Goal: Information Seeking & Learning: Check status

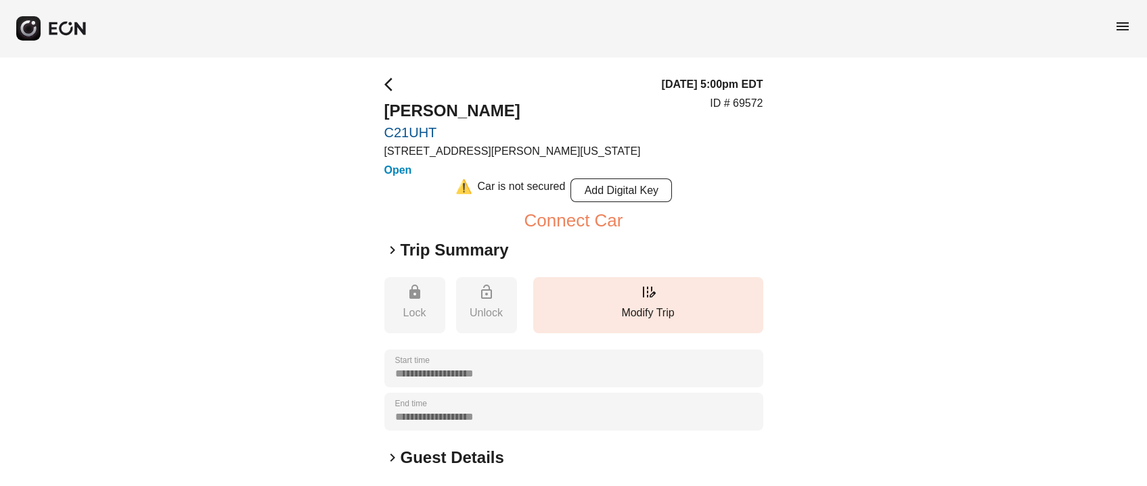
click at [385, 82] on span "arrow_back_ios" at bounding box center [392, 84] width 16 height 16
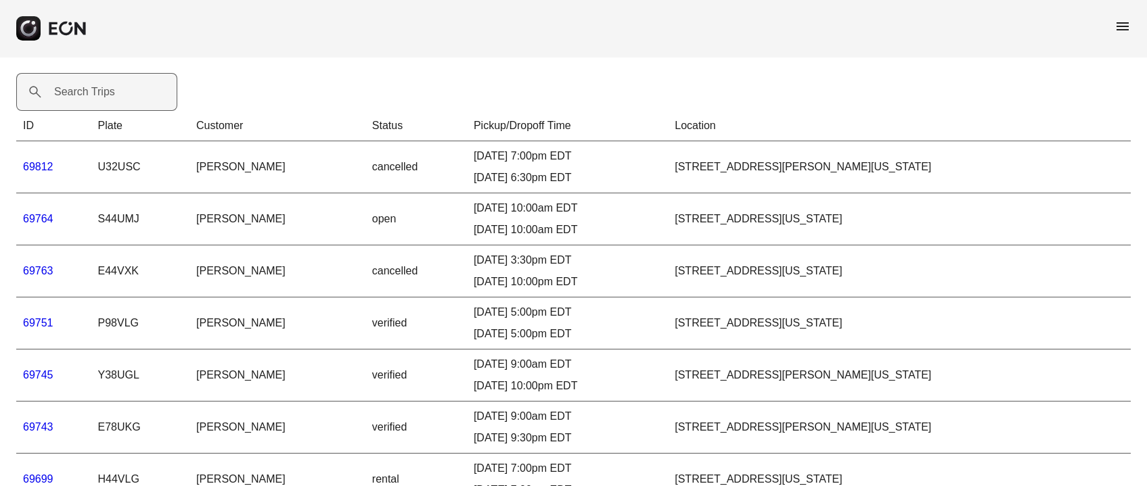
click at [101, 92] on label "Search Trips" at bounding box center [84, 92] width 61 height 16
click at [101, 92] on Trips "Search Trips" at bounding box center [96, 92] width 161 height 38
paste Trips "*****"
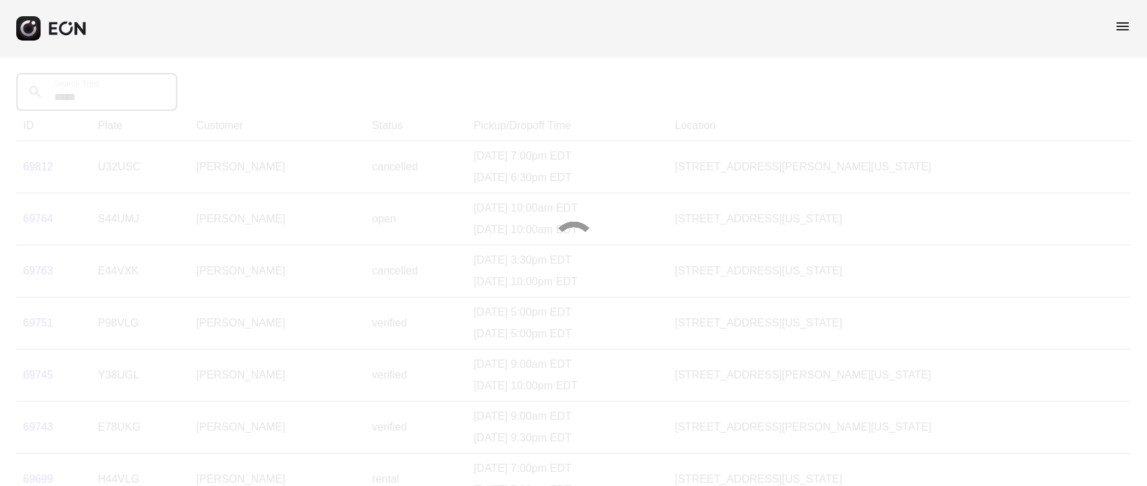
type Trips "*****"
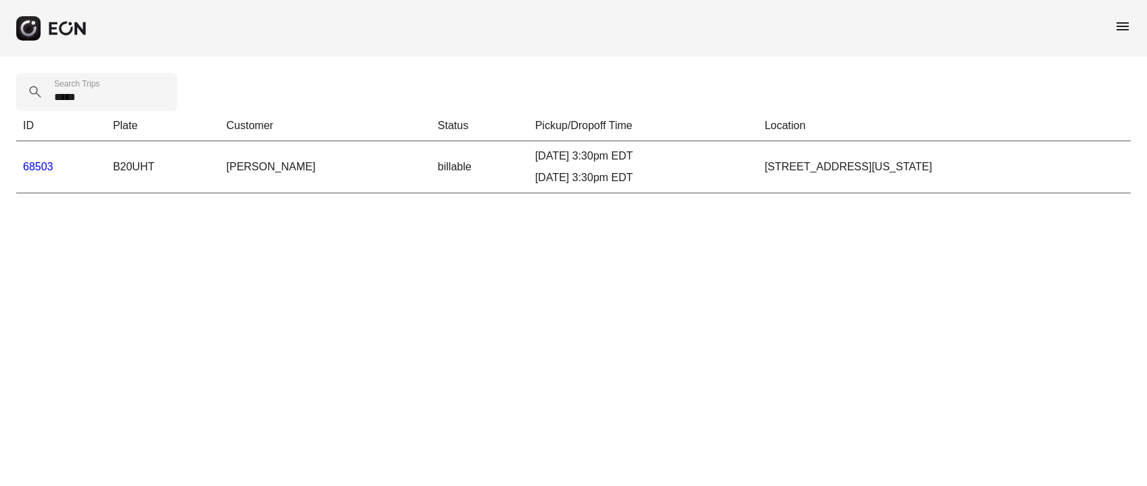
click at [49, 165] on link "68503" at bounding box center [38, 166] width 30 height 11
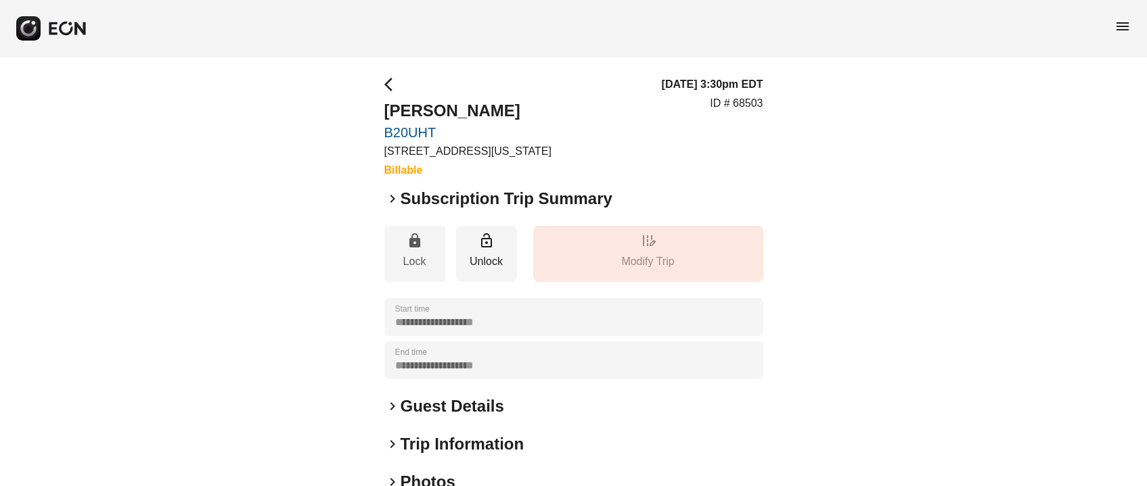
scroll to position [101, 0]
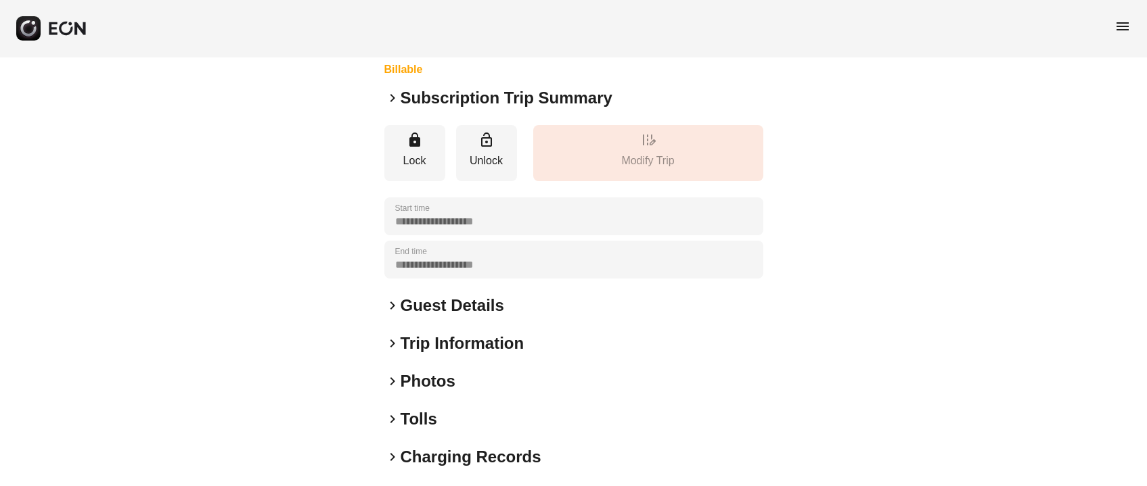
click at [414, 377] on h2 "Photos" at bounding box center [427, 382] width 55 height 22
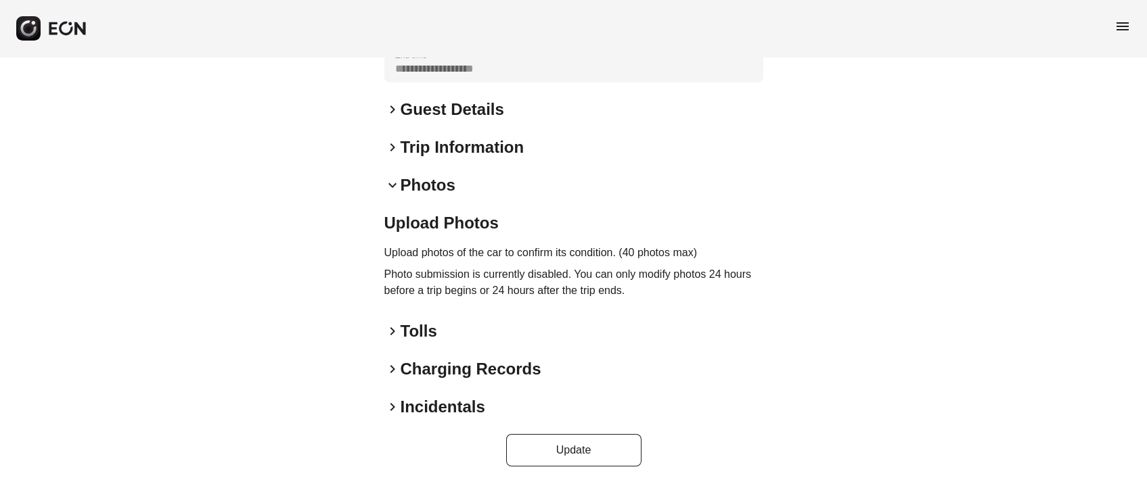
scroll to position [195, 0]
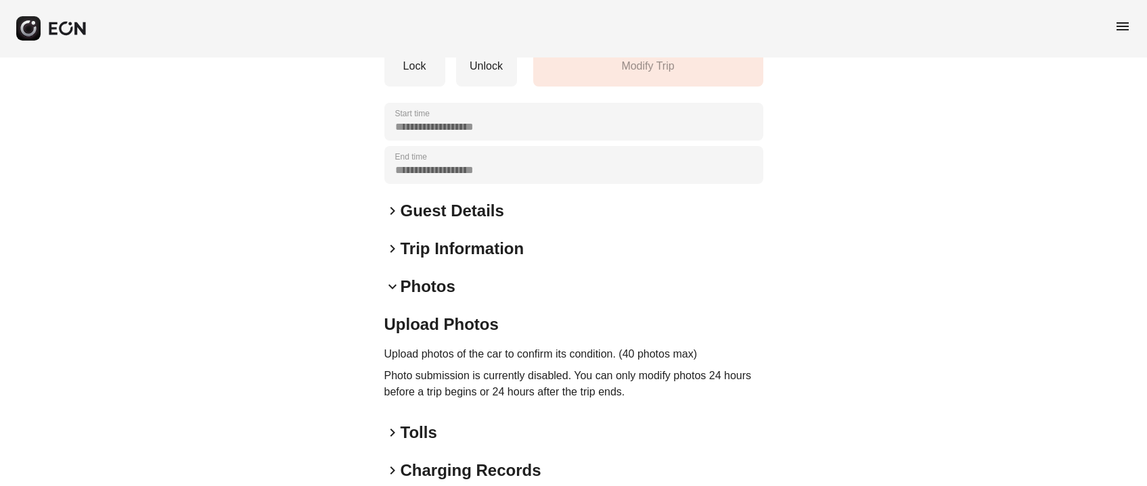
click at [413, 274] on div "**********" at bounding box center [573, 224] width 379 height 687
click at [413, 281] on h2 "Photos" at bounding box center [427, 287] width 55 height 22
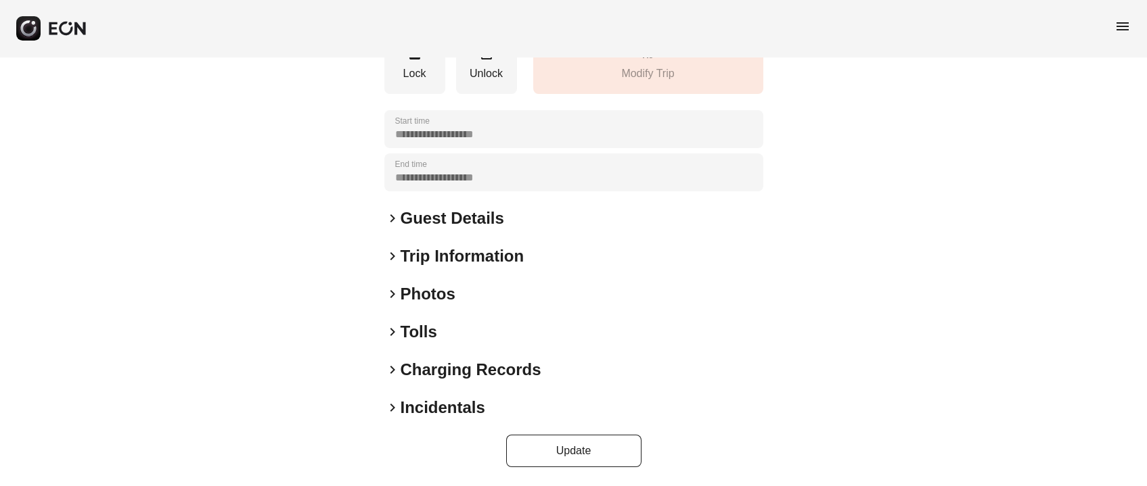
click at [402, 285] on h2 "Photos" at bounding box center [427, 294] width 55 height 22
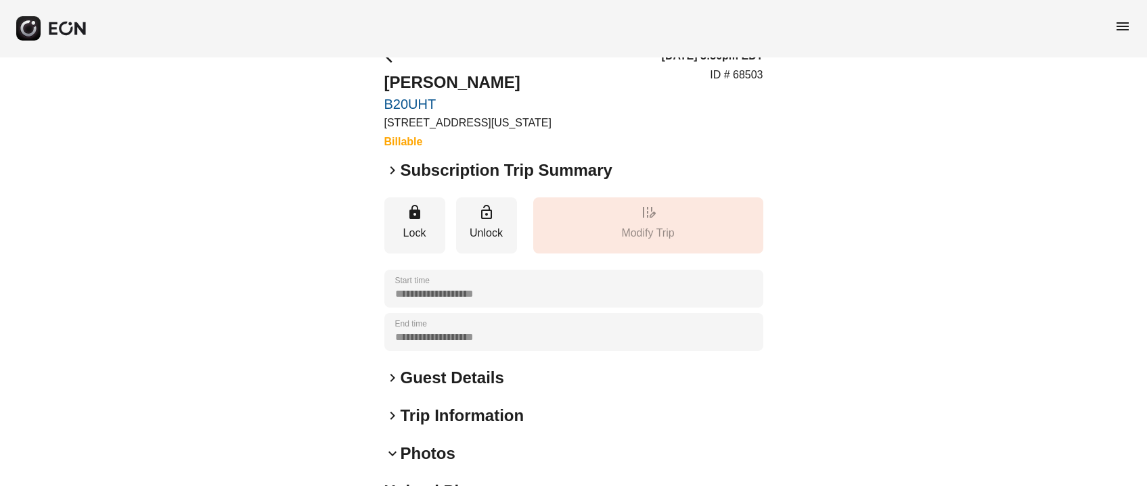
scroll to position [0, 0]
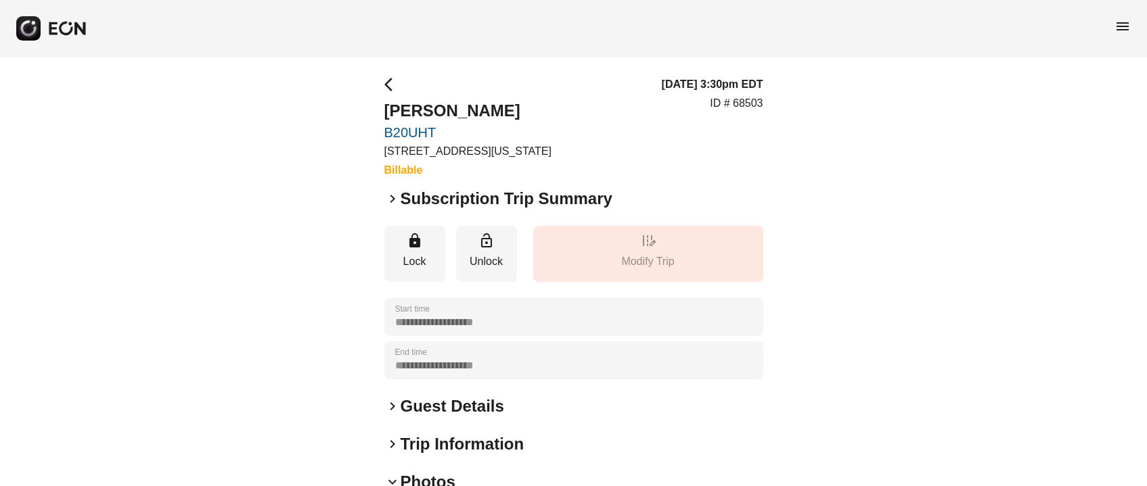
click at [390, 85] on span "arrow_back_ios" at bounding box center [392, 84] width 16 height 16
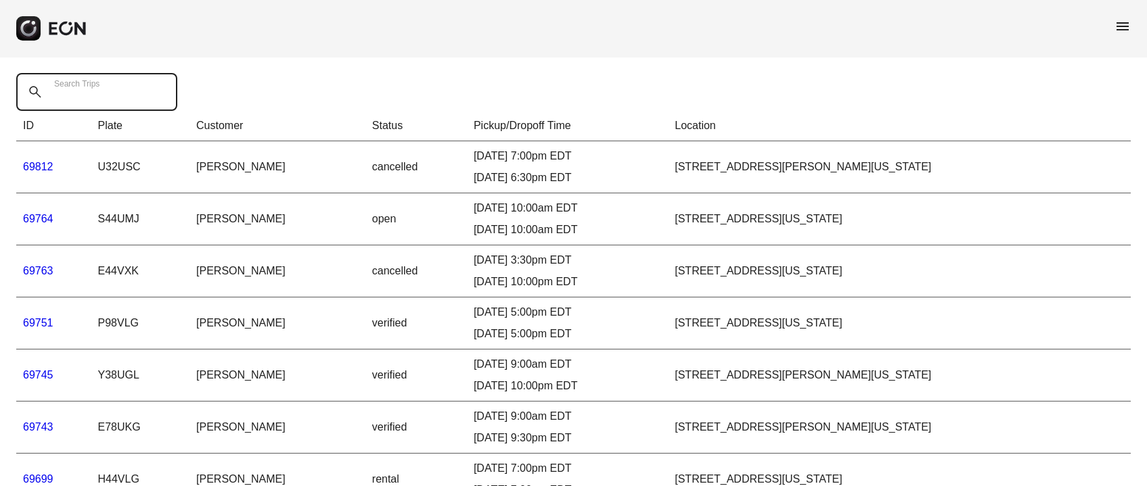
click at [121, 87] on Trips "Search Trips" at bounding box center [96, 92] width 161 height 38
paste Trips "*****"
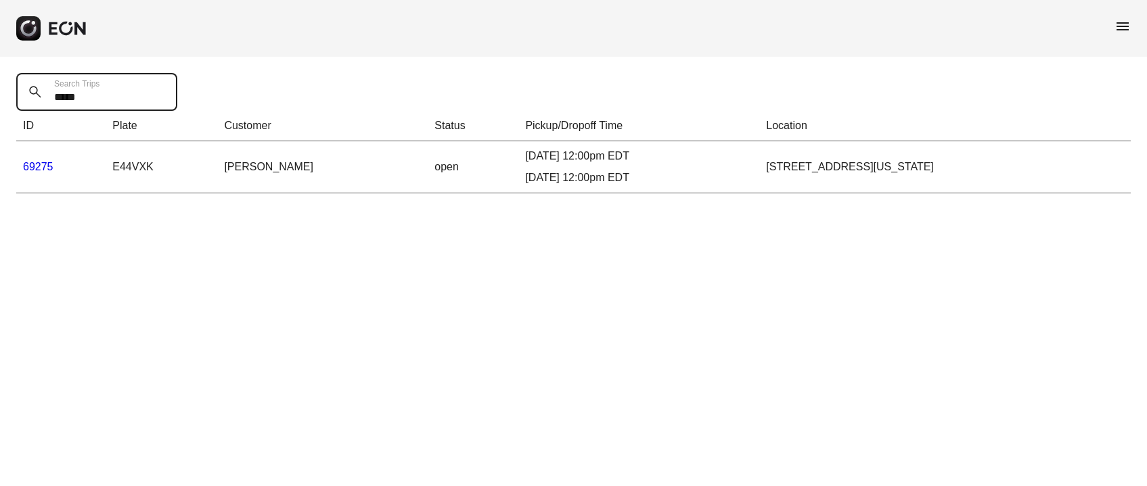
click at [81, 103] on Trips "*****" at bounding box center [96, 92] width 161 height 38
paste Trips "text"
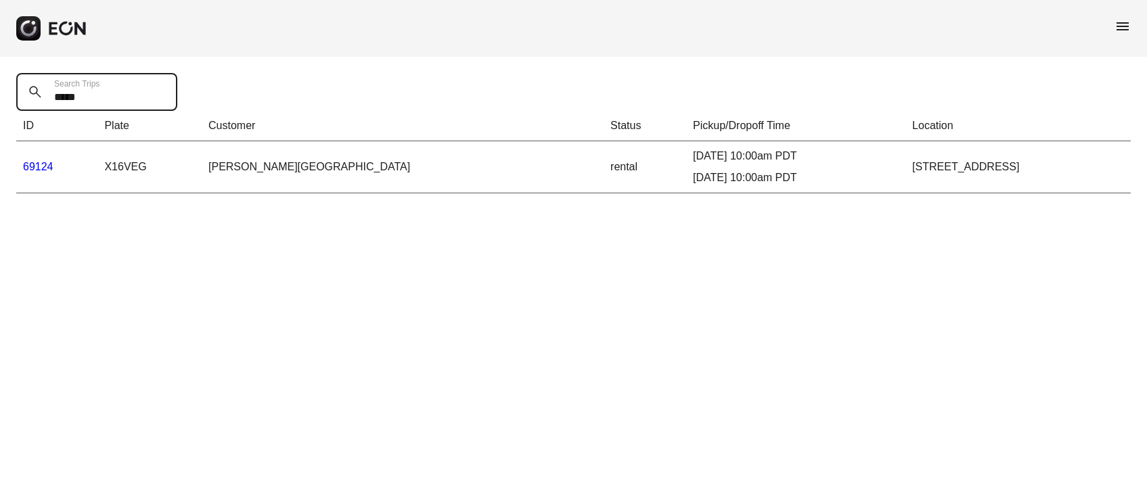
type Trips "*****"
click at [43, 168] on link "69124" at bounding box center [38, 166] width 30 height 11
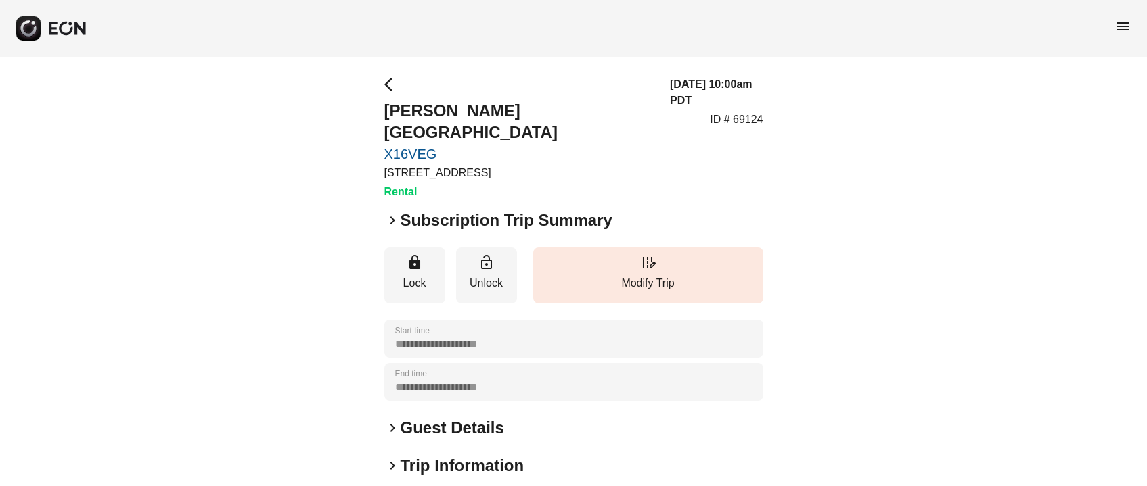
click at [411, 101] on h2 "Jetaime Sasson-nagar" at bounding box center [519, 121] width 270 height 43
copy h2 "Jetaime"
click at [560, 119] on div "arrow_back_ios Jetaime Sasson-nagar X16VEG 1960 E Grand Ave, Los Angeles, CA Re…" at bounding box center [573, 138] width 379 height 124
drag, startPoint x: 557, startPoint y: 112, endPoint x: 453, endPoint y: 115, distance: 103.5
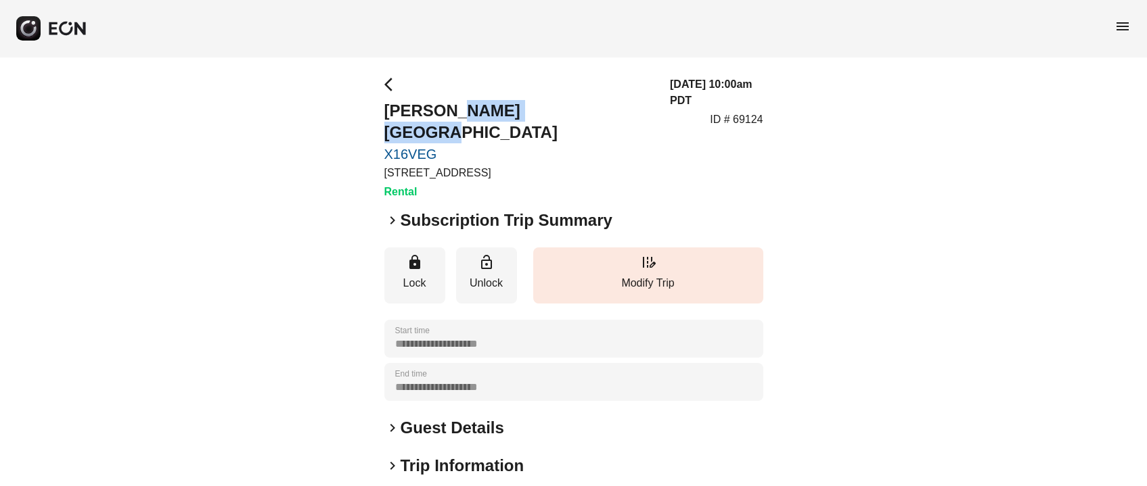
click at [453, 115] on h2 "Jetaime Sasson-nagar" at bounding box center [519, 121] width 270 height 43
copy h2 "Sasson-nagar"
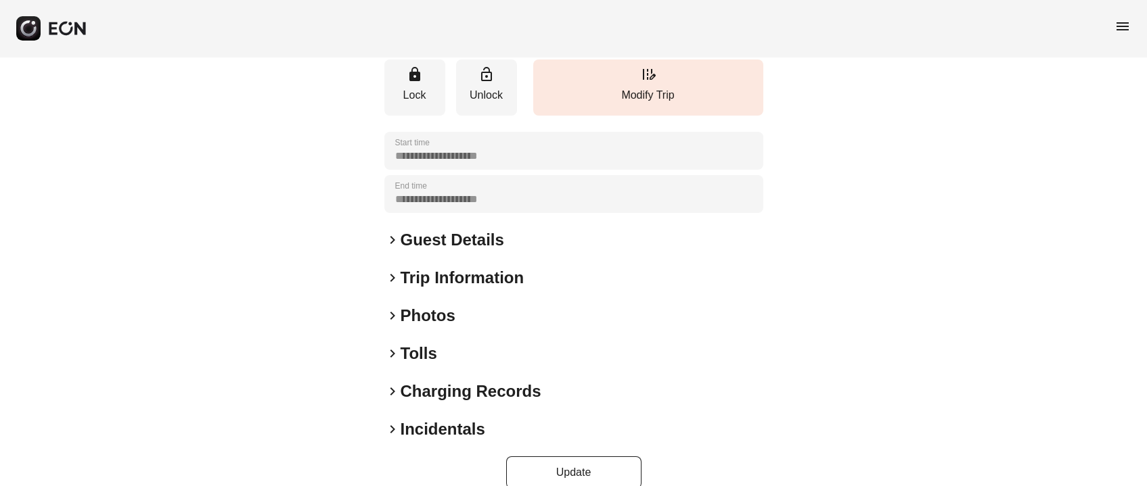
click at [435, 229] on h2 "Guest Details" at bounding box center [451, 240] width 103 height 22
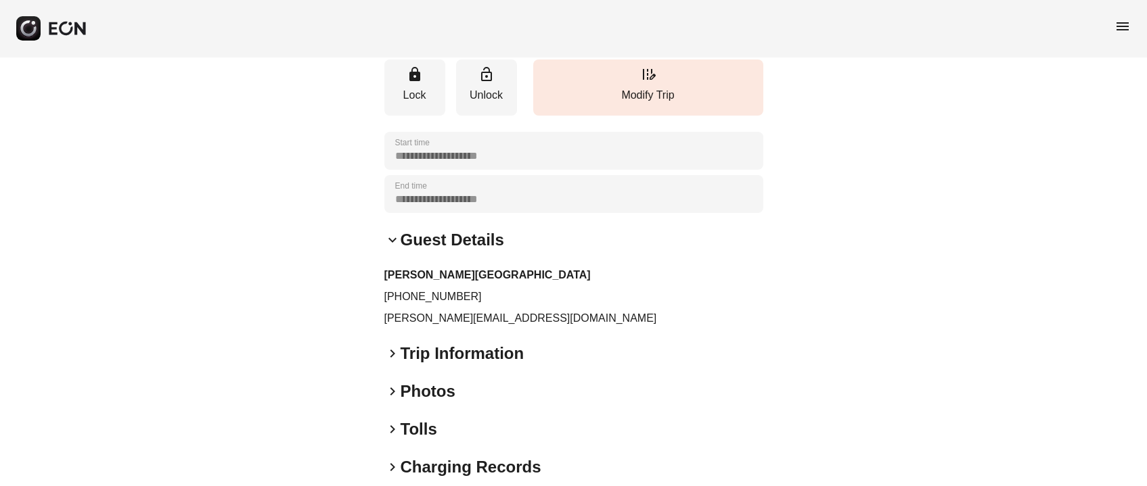
click at [466, 310] on p "jay@jaysasson.com" at bounding box center [573, 318] width 379 height 16
copy div "jay@jaysasson.com keyboard_arrow_right"
click at [441, 289] on p "+13107795197" at bounding box center [573, 297] width 379 height 16
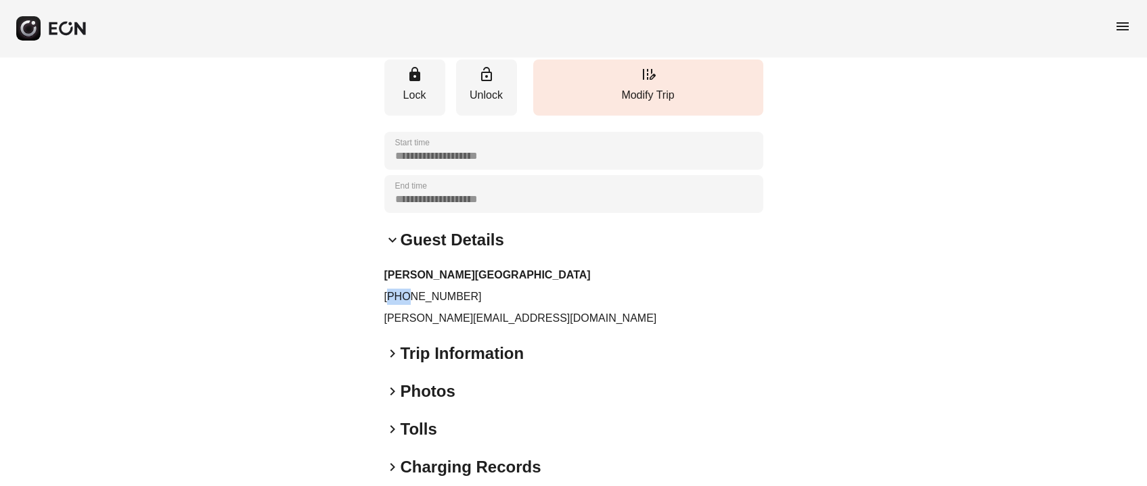
drag, startPoint x: 391, startPoint y: 275, endPoint x: 411, endPoint y: 275, distance: 19.6
click at [411, 289] on p "+13107795197" at bounding box center [573, 297] width 379 height 16
drag, startPoint x: 399, startPoint y: 275, endPoint x: 465, endPoint y: 275, distance: 66.3
click at [465, 289] on p "+13107795197" at bounding box center [573, 297] width 379 height 16
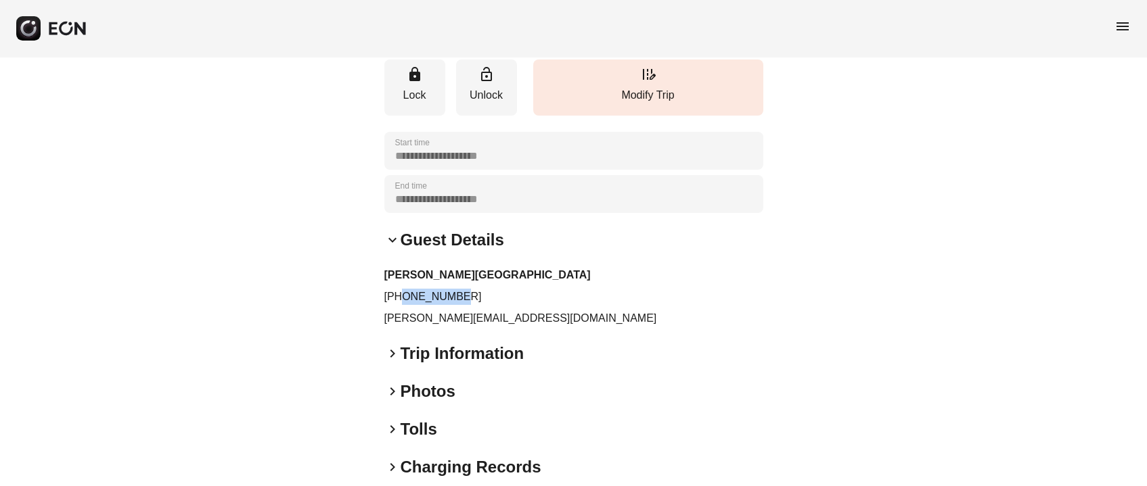
drag, startPoint x: 461, startPoint y: 275, endPoint x: 446, endPoint y: 275, distance: 14.2
click at [458, 289] on p "+13107795197" at bounding box center [573, 297] width 379 height 16
click at [417, 289] on p "+13107795197" at bounding box center [573, 297] width 379 height 16
drag, startPoint x: 396, startPoint y: 275, endPoint x: 485, endPoint y: 275, distance: 89.3
click at [485, 289] on p "+13107795197" at bounding box center [573, 297] width 379 height 16
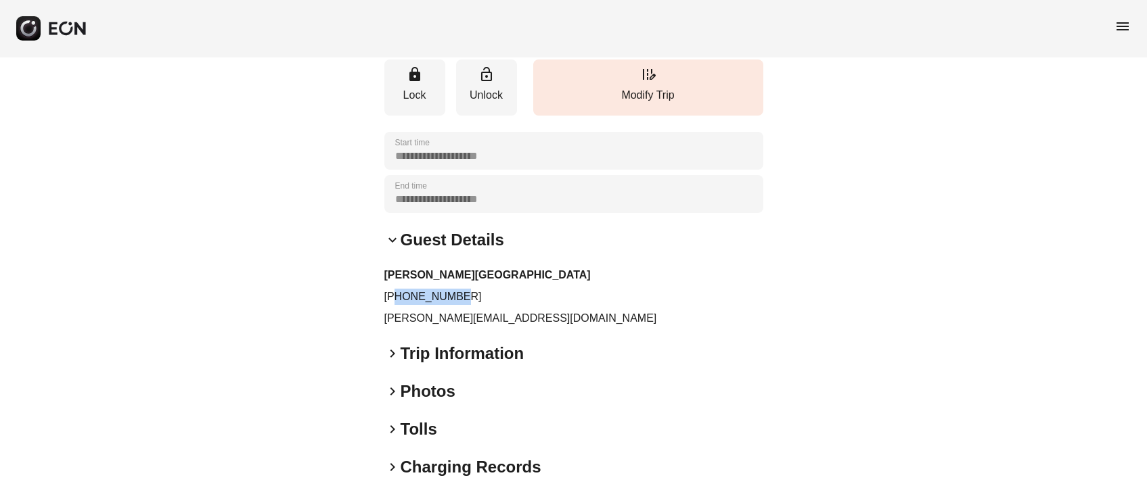
copy p "3107795197"
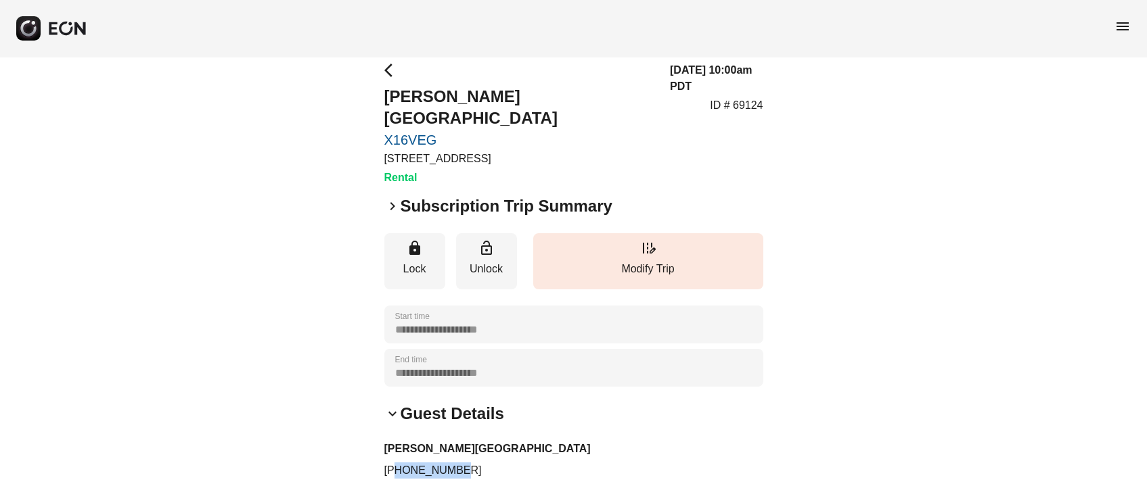
scroll to position [0, 0]
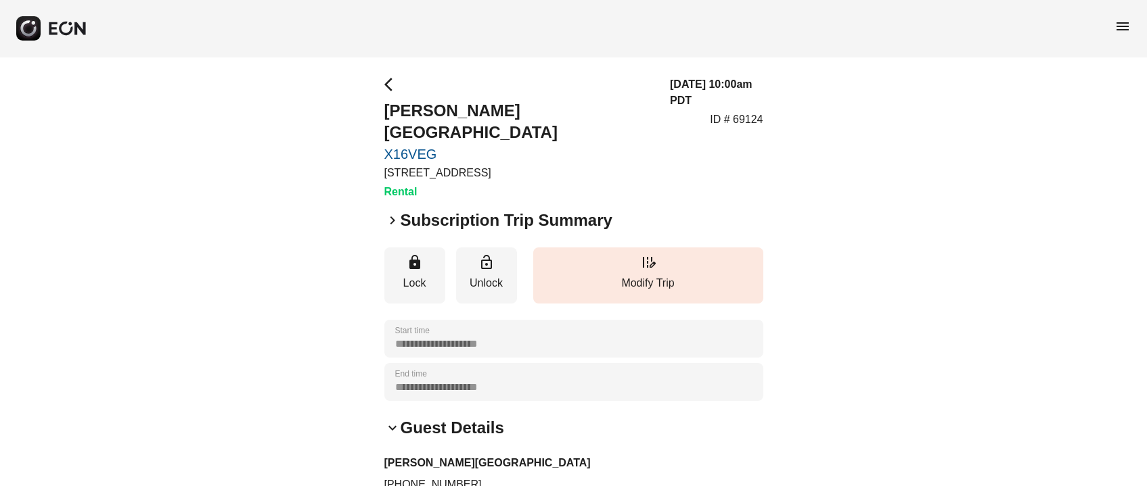
click at [748, 113] on div "08/09/25, 10:00am PDT ID # 69124" at bounding box center [716, 138] width 93 height 124
click at [751, 112] on p "ID # 69124" at bounding box center [736, 120] width 53 height 16
copy p "69124"
click at [402, 102] on h2 "Jetaime Sasson-nagar" at bounding box center [519, 121] width 270 height 43
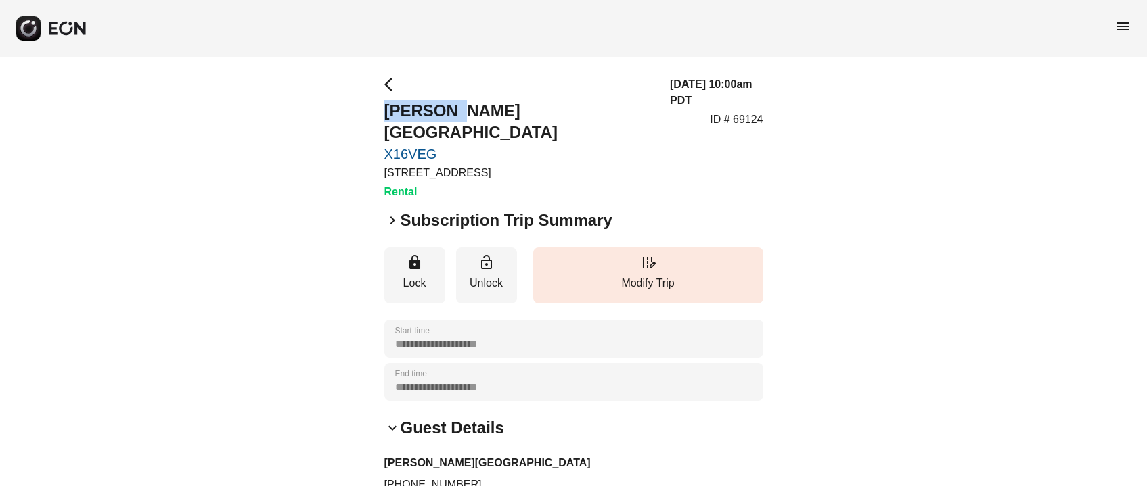
click at [402, 102] on h2 "Jetaime Sasson-nagar" at bounding box center [519, 121] width 270 height 43
copy h2 "Jetaime"
click at [451, 112] on h2 "Jetaime Sasson-nagar" at bounding box center [519, 121] width 270 height 43
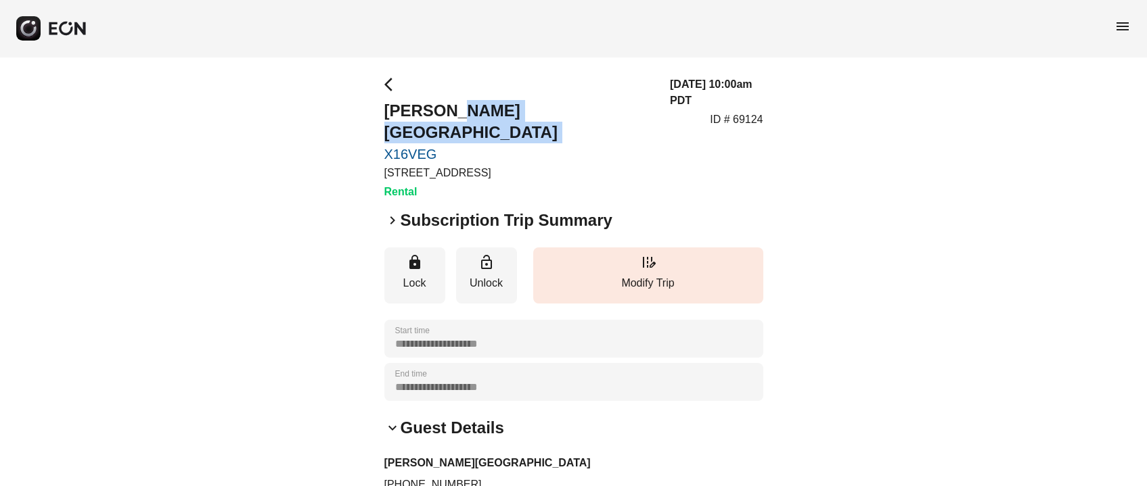
drag, startPoint x: 451, startPoint y: 111, endPoint x: 566, endPoint y: 121, distance: 115.4
click at [566, 121] on div "arrow_back_ios Jetaime Sasson-nagar X16VEG 1960 E Grand Ave, Los Angeles, CA Re…" at bounding box center [573, 138] width 379 height 124
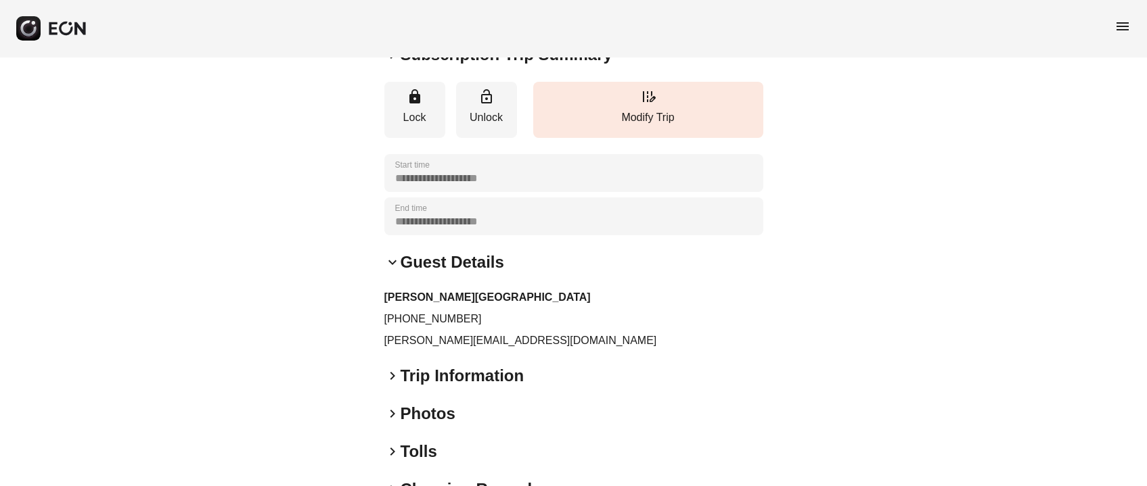
scroll to position [202, 0]
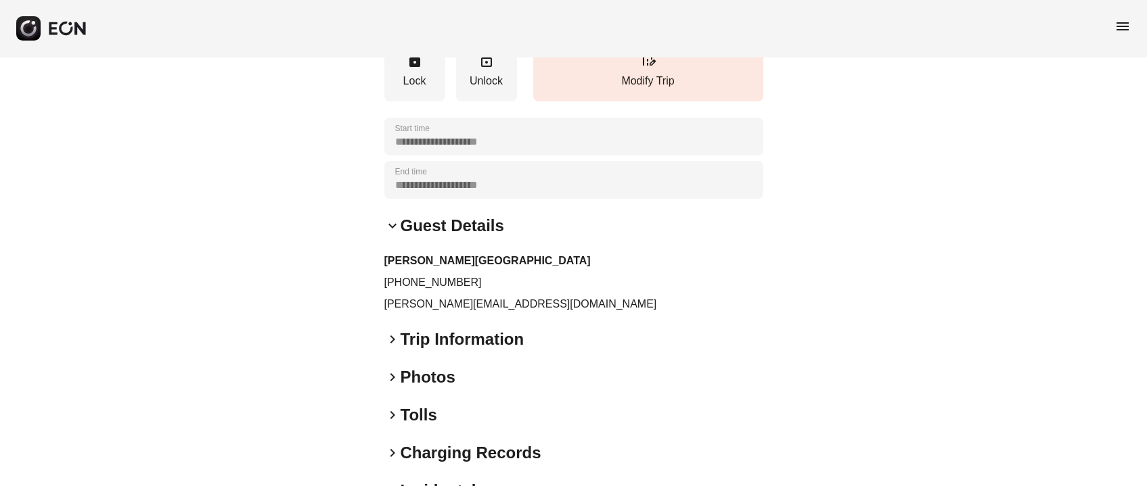
click at [421, 296] on p "jay@jaysasson.com" at bounding box center [573, 304] width 379 height 16
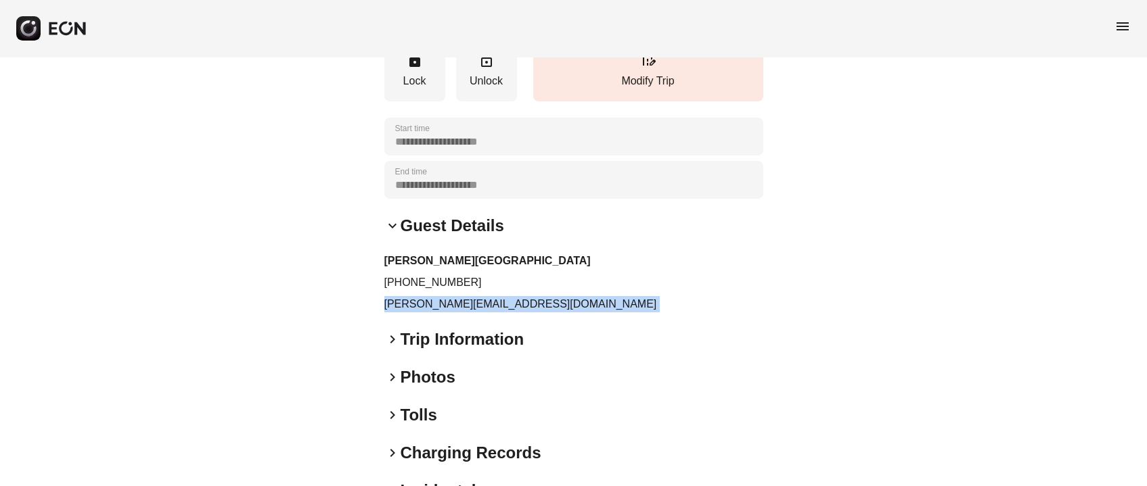
click at [421, 296] on p "jay@jaysasson.com" at bounding box center [573, 304] width 379 height 16
copy div "jay@jaysasson.com keyboard_arrow_right"
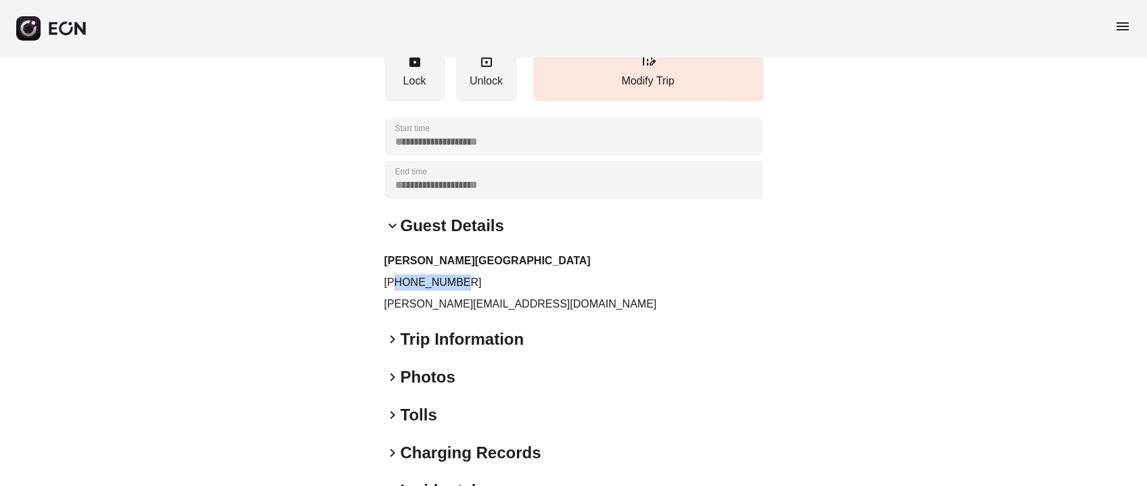
drag, startPoint x: 397, startPoint y: 256, endPoint x: 465, endPoint y: 258, distance: 67.7
click at [465, 275] on p "+13107795197" at bounding box center [573, 283] width 379 height 16
copy p "3107795197"
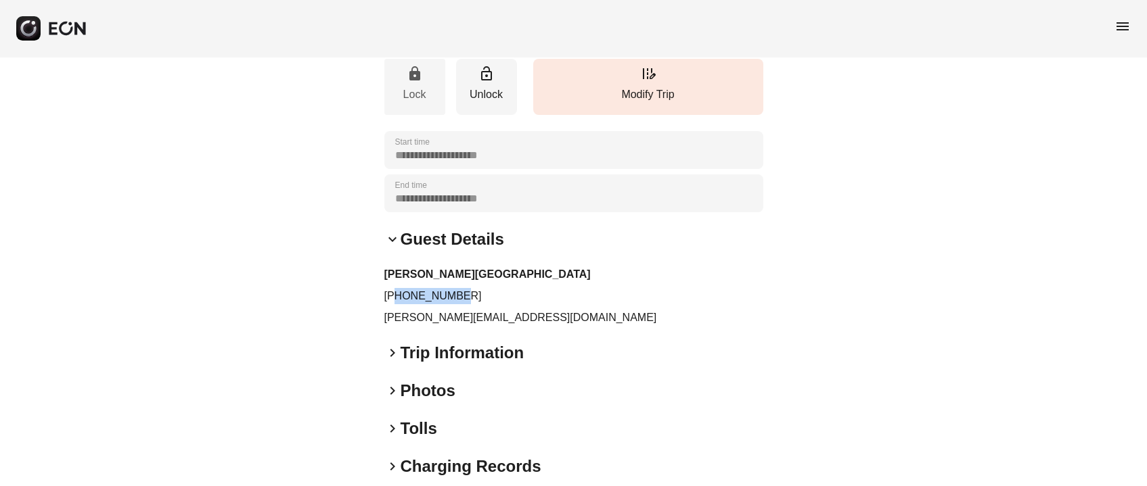
scroll to position [0, 0]
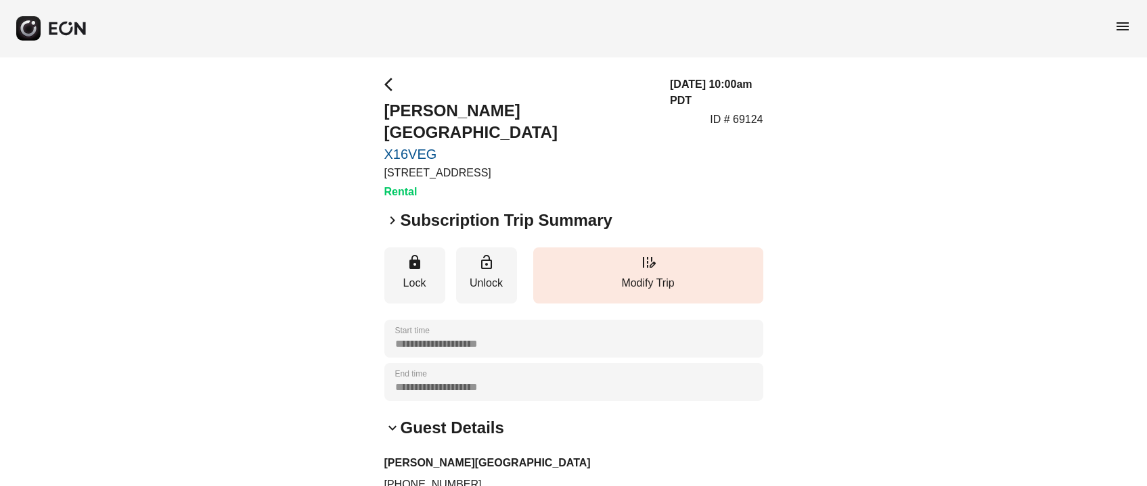
click at [383, 84] on div "**********" at bounding box center [573, 415] width 1147 height 716
click at [384, 84] on span "arrow_back_ios" at bounding box center [392, 84] width 16 height 16
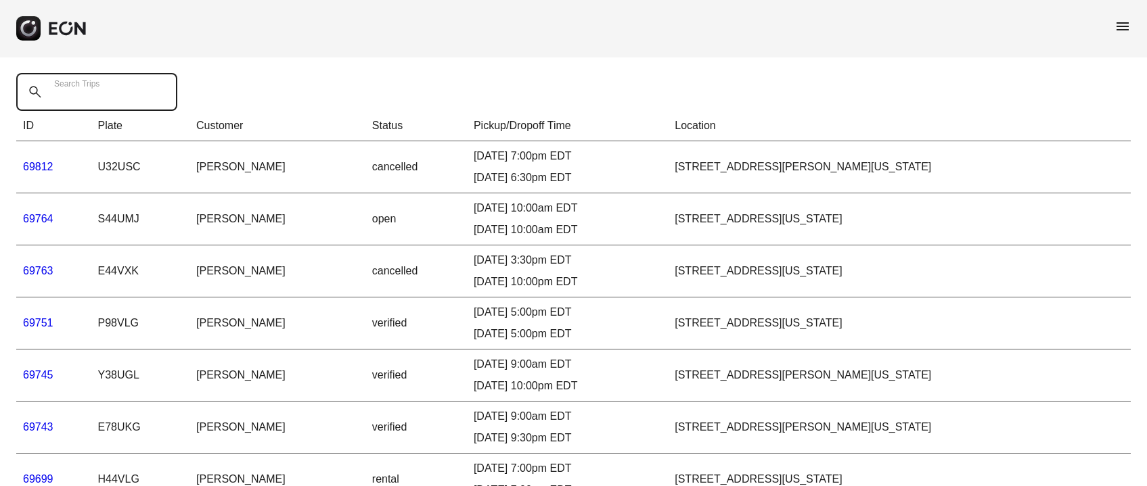
click at [108, 100] on Trips "Search Trips" at bounding box center [96, 92] width 161 height 38
paste Trips "*****"
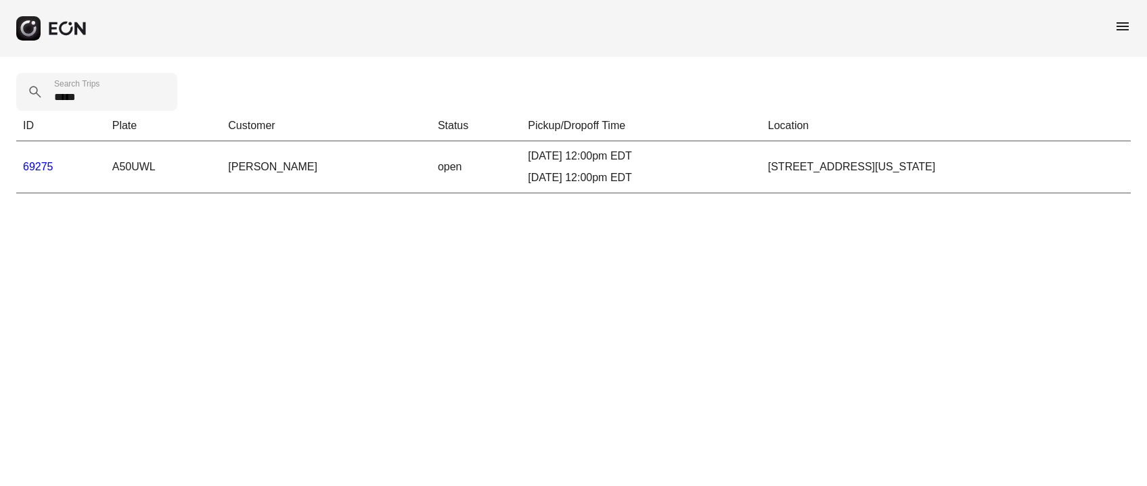
click at [110, 133] on th "Plate" at bounding box center [164, 126] width 116 height 30
click at [77, 82] on label "Search Trips" at bounding box center [76, 83] width 45 height 11
click at [77, 82] on Trips "*****" at bounding box center [96, 92] width 161 height 38
click at [76, 103] on Trips "*****" at bounding box center [96, 92] width 161 height 38
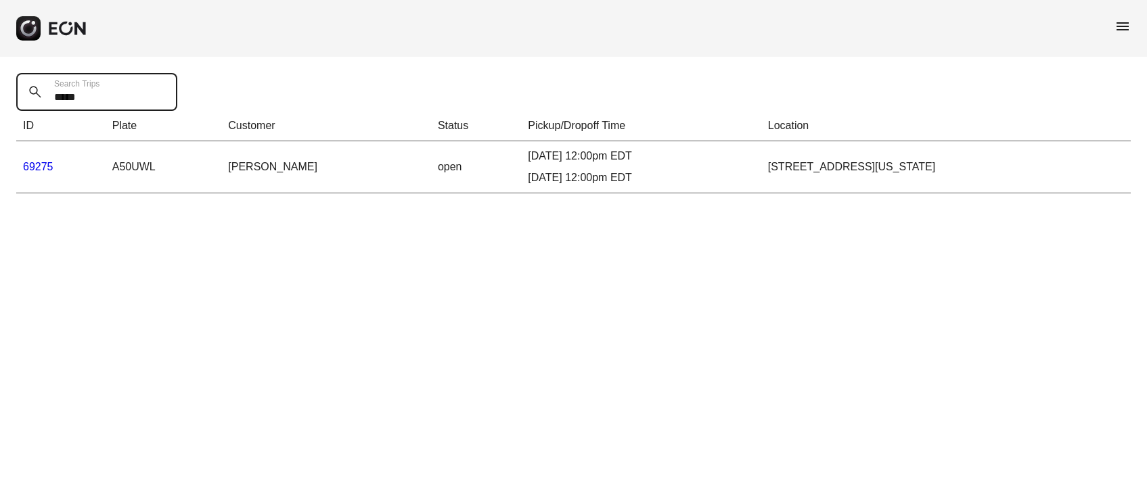
paste Trips "text"
click at [55, 107] on Trips "*****" at bounding box center [96, 92] width 161 height 38
paste Trips "text"
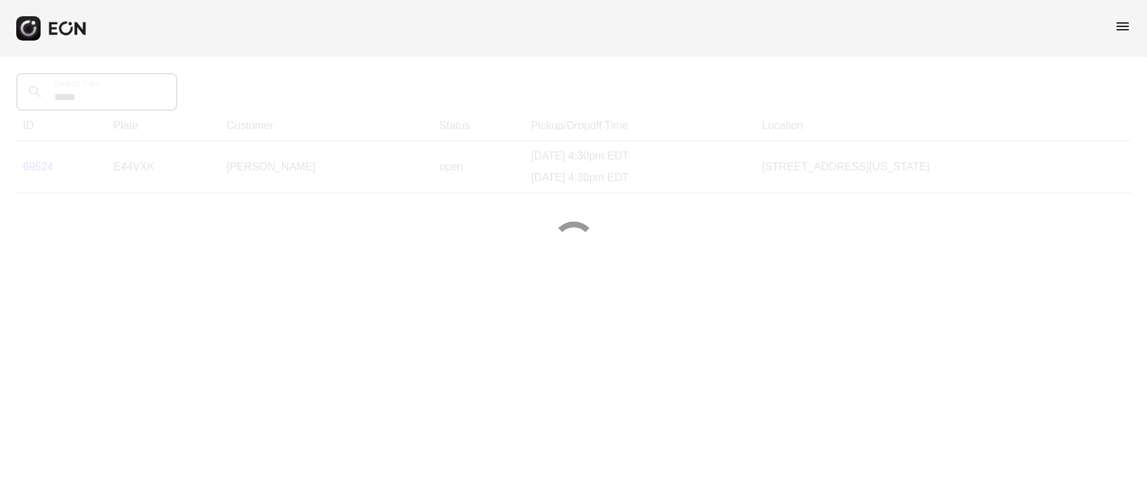
type Trips "*****"
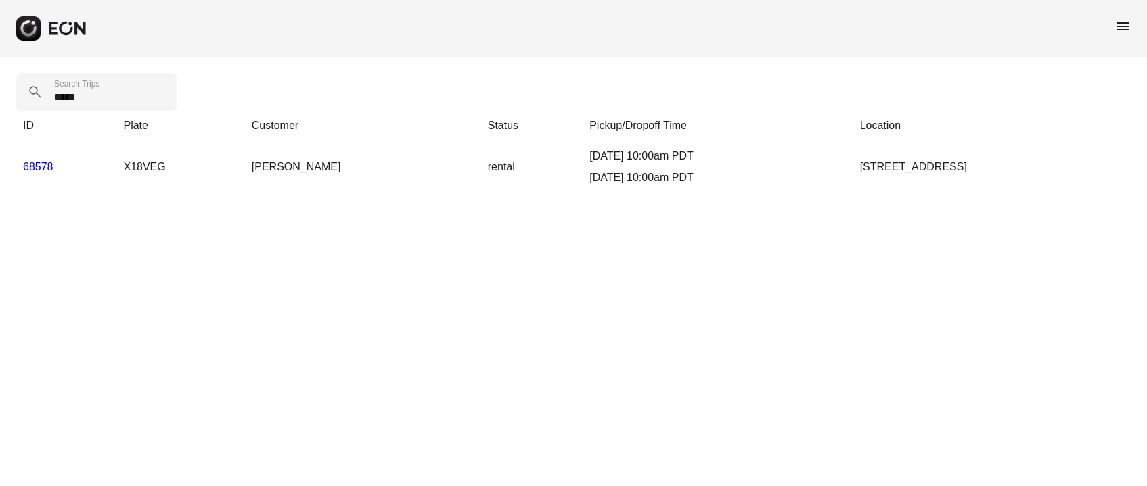
click at [51, 170] on link "68578" at bounding box center [38, 166] width 30 height 11
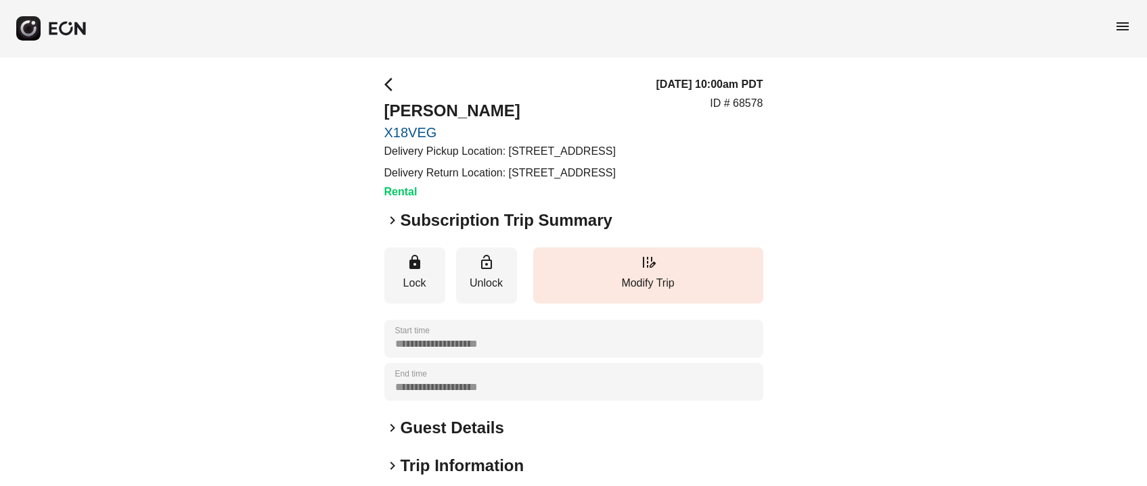
drag, startPoint x: 504, startPoint y: 154, endPoint x: 636, endPoint y: 162, distance: 132.2
click at [616, 160] on p "Delivery Pickup Location: 3358 Division St, Los Angeles, CA 90065, USA" at bounding box center [499, 151] width 231 height 16
copy p "3358 Division St, Los Angeles, CA 90065, USA"
click at [409, 109] on h2 "meli marin" at bounding box center [499, 111] width 231 height 22
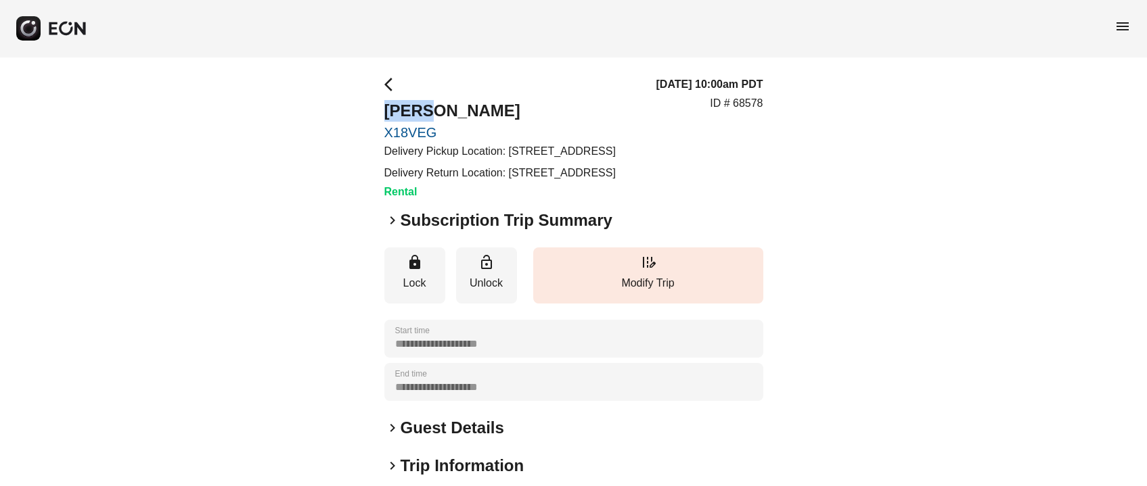
copy h2 "meli"
click at [455, 121] on h2 "meli marin" at bounding box center [499, 111] width 231 height 22
click at [453, 111] on h2 "meli marin" at bounding box center [499, 111] width 231 height 22
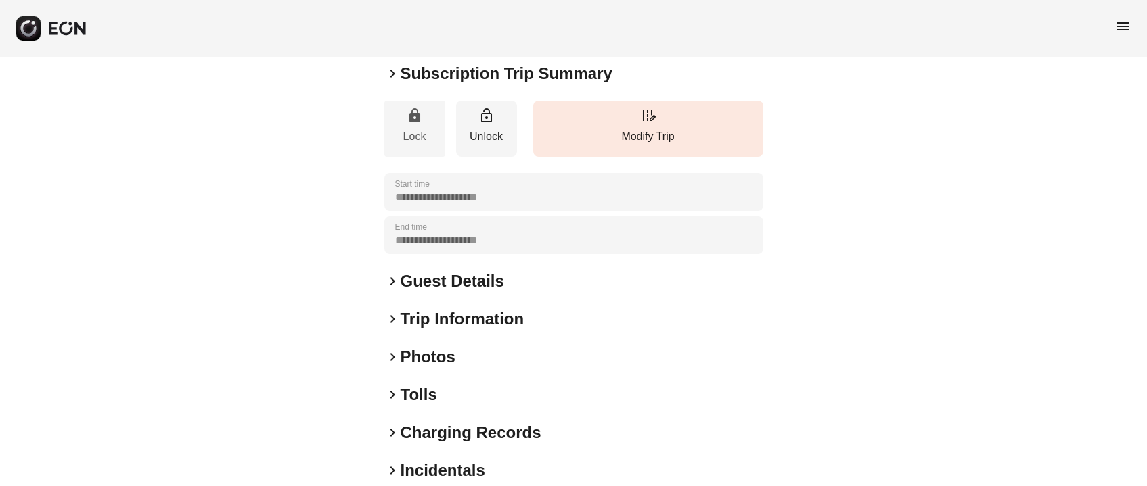
scroll to position [202, 0]
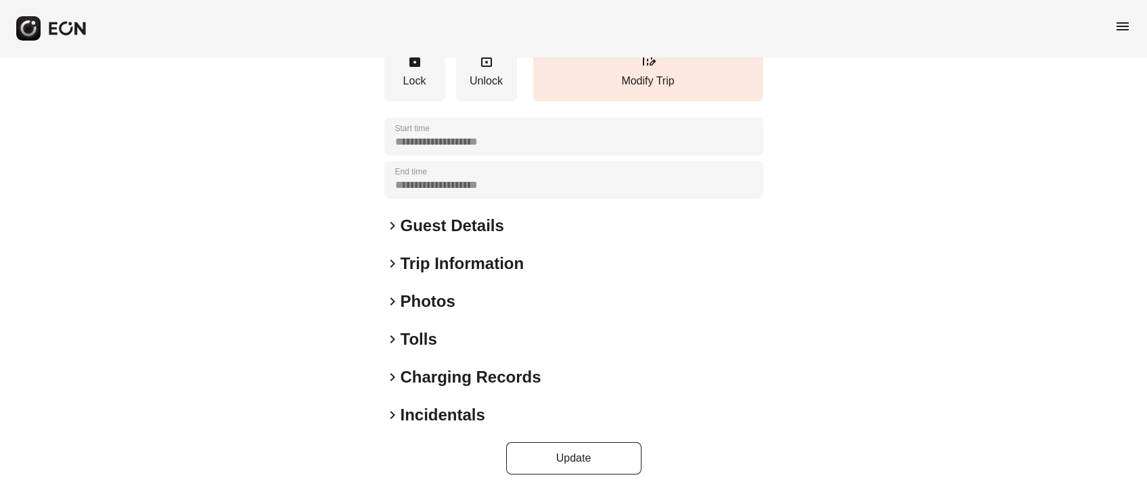
click at [421, 237] on h2 "Guest Details" at bounding box center [451, 226] width 103 height 22
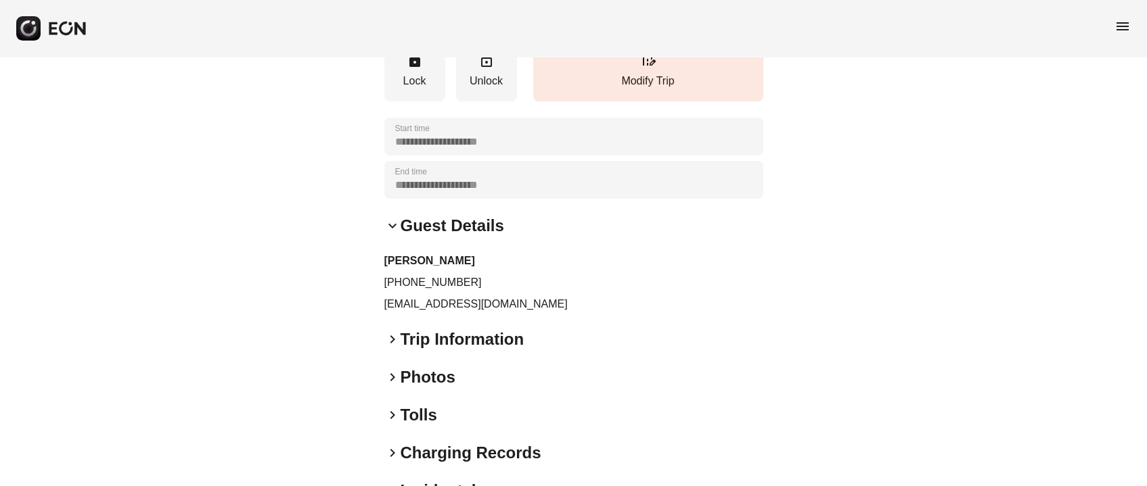
click at [421, 313] on p "dearmelmarin@gmail.com" at bounding box center [573, 304] width 379 height 16
drag, startPoint x: 395, startPoint y: 311, endPoint x: 468, endPoint y: 313, distance: 73.1
click at [468, 291] on p "+13475931613" at bounding box center [573, 283] width 379 height 16
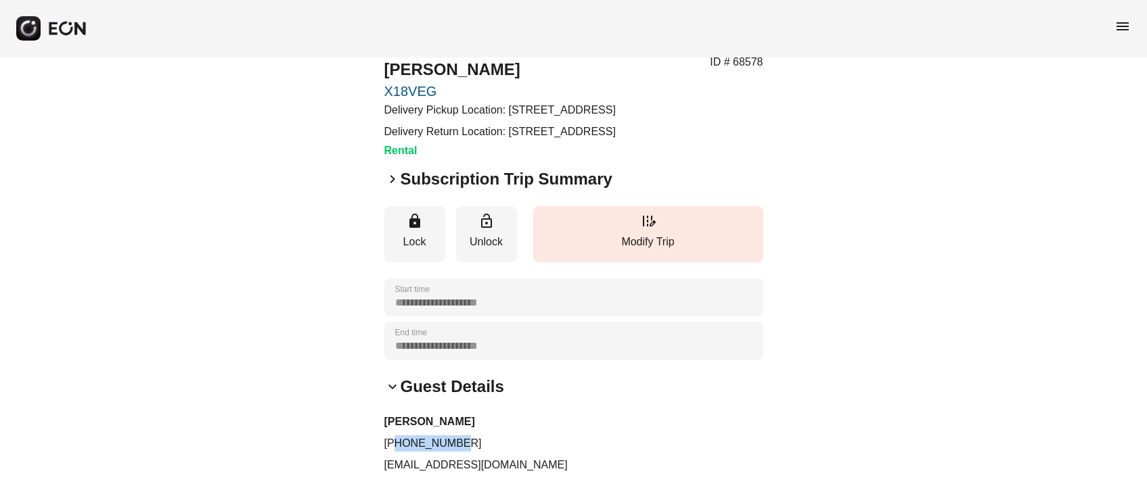
scroll to position [0, 0]
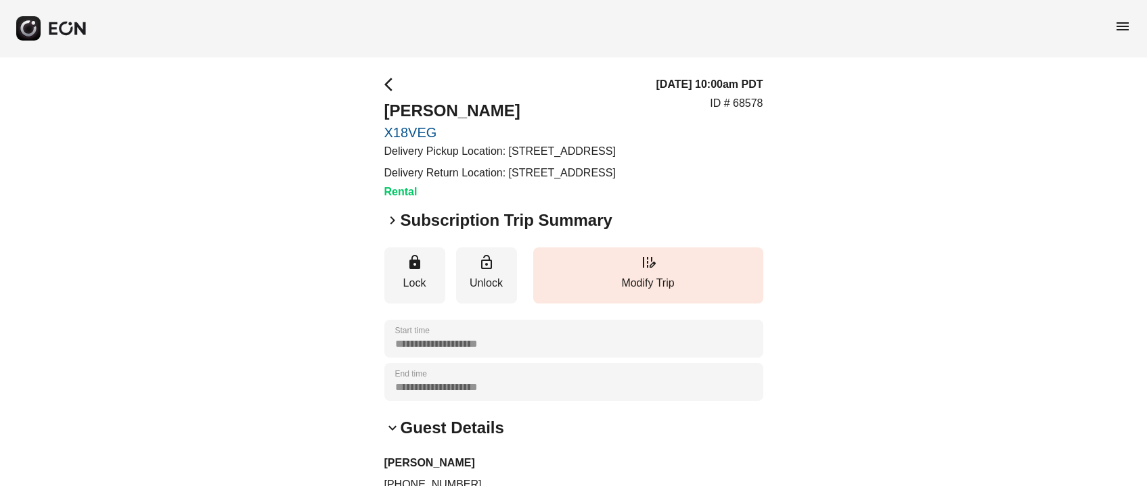
click at [743, 112] on p "ID # 68578" at bounding box center [736, 103] width 53 height 16
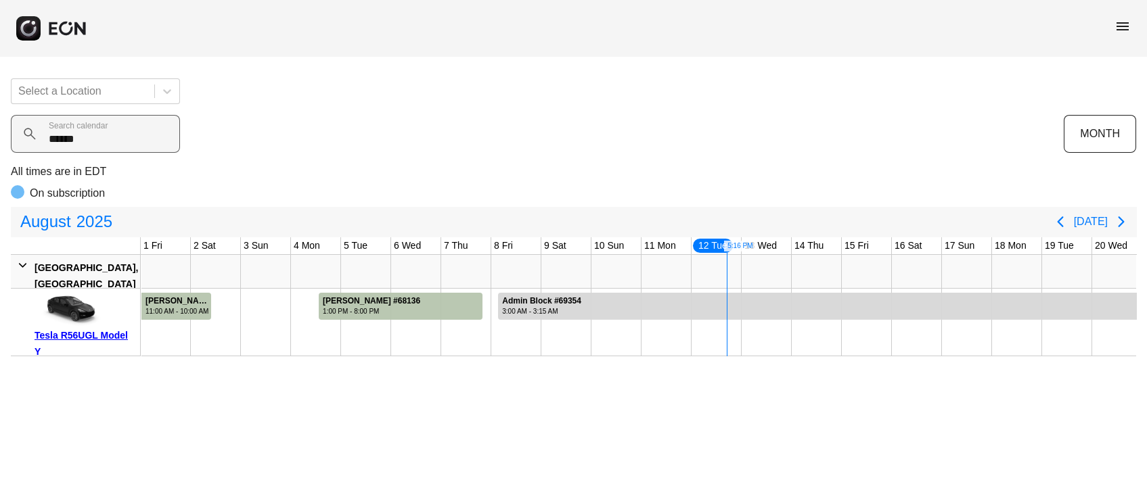
scroll to position [0, 425]
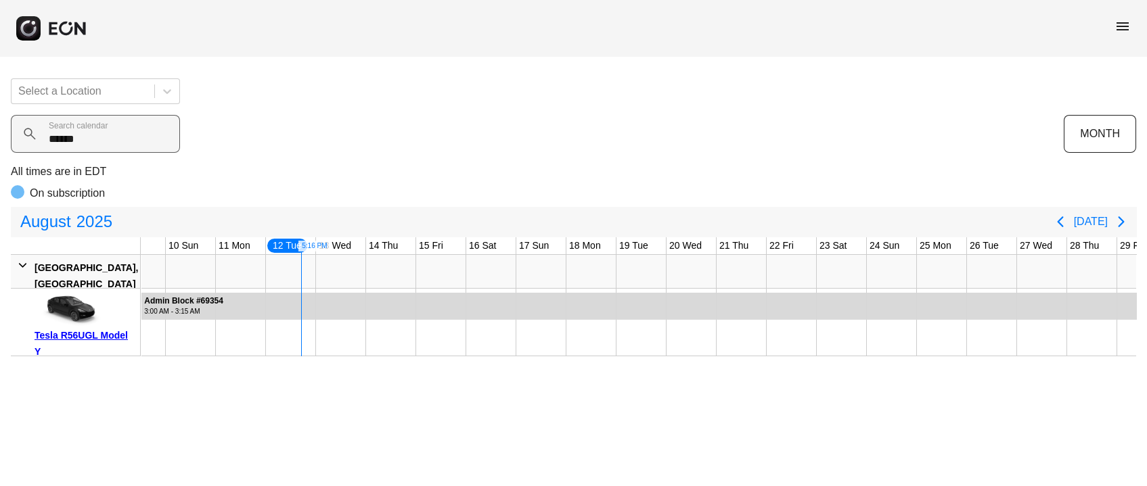
click at [97, 139] on calendar "******" at bounding box center [95, 134] width 169 height 38
type calendar "*****"
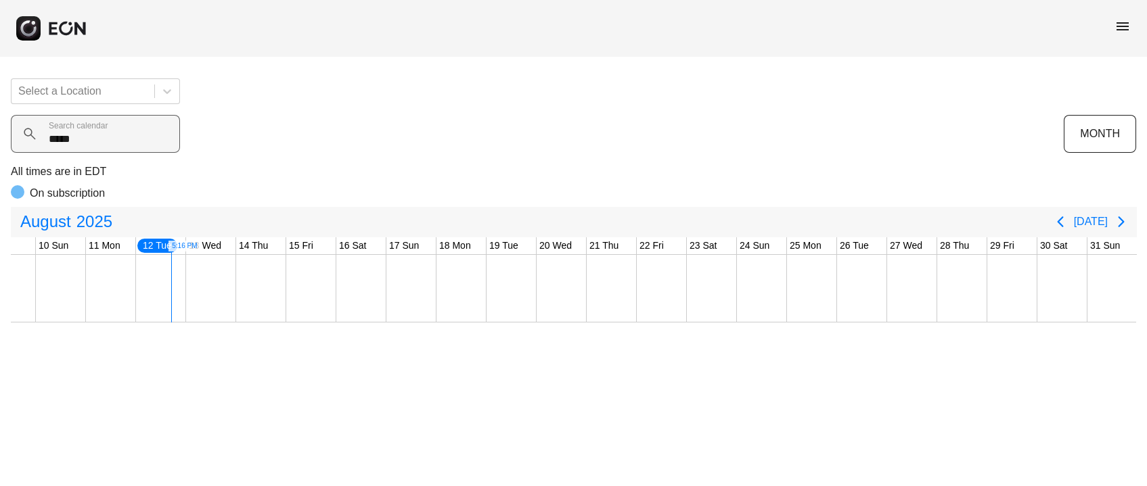
drag, startPoint x: 97, startPoint y: 139, endPoint x: 21, endPoint y: 151, distance: 77.3
click at [21, 151] on calendar "*****" at bounding box center [95, 134] width 169 height 38
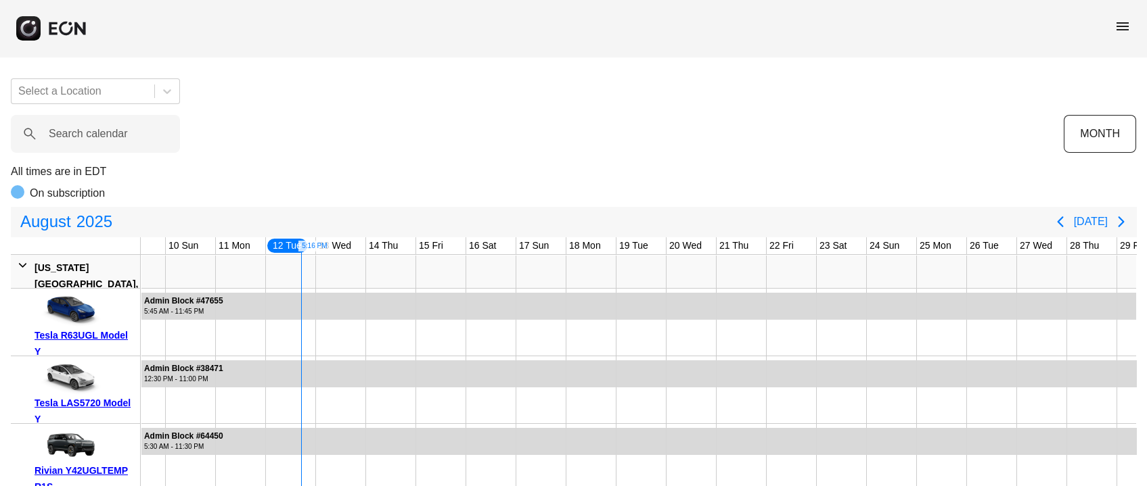
click at [1121, 20] on span "menu" at bounding box center [1122, 26] width 16 height 16
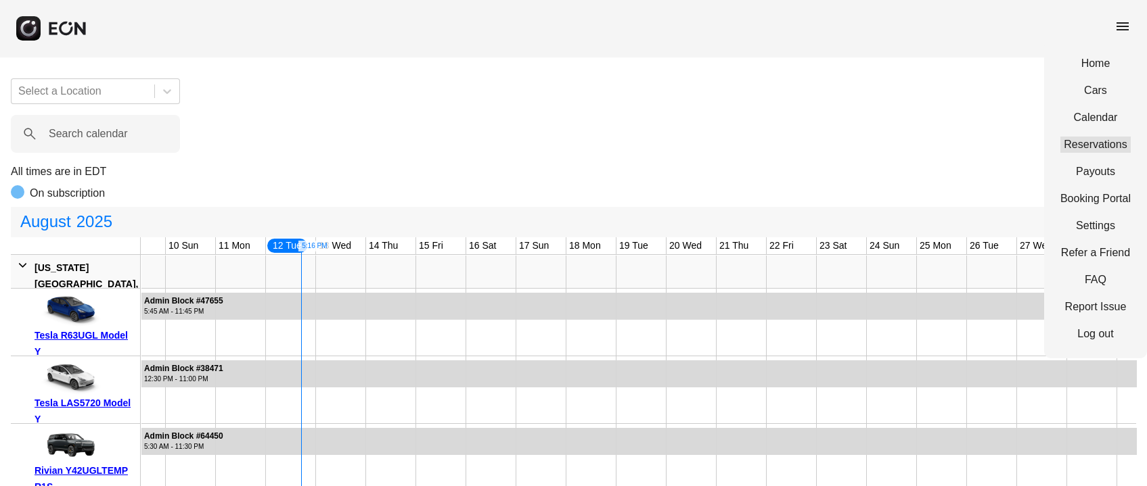
click at [1084, 138] on link "Reservations" at bounding box center [1095, 145] width 70 height 16
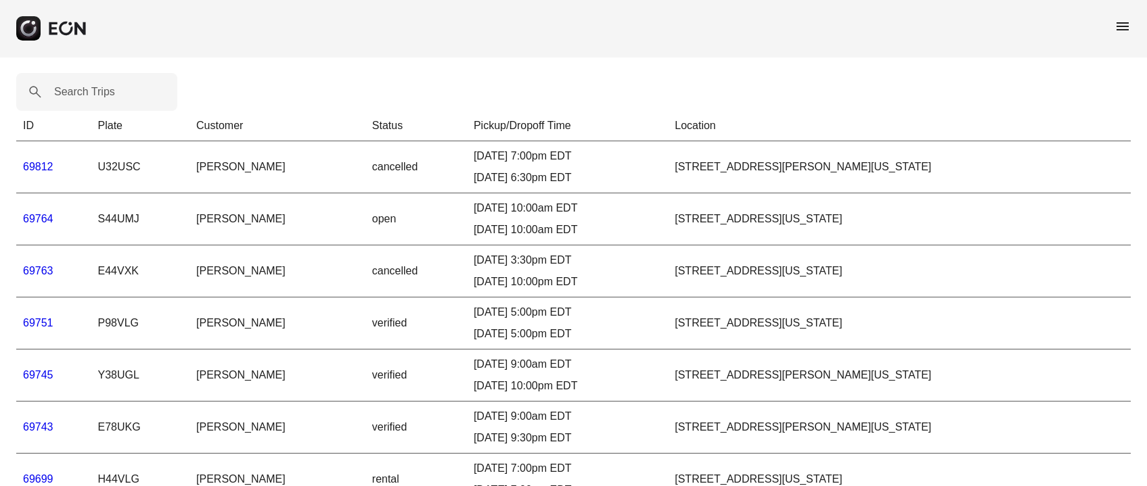
click at [1123, 19] on span "menu" at bounding box center [1122, 26] width 16 height 16
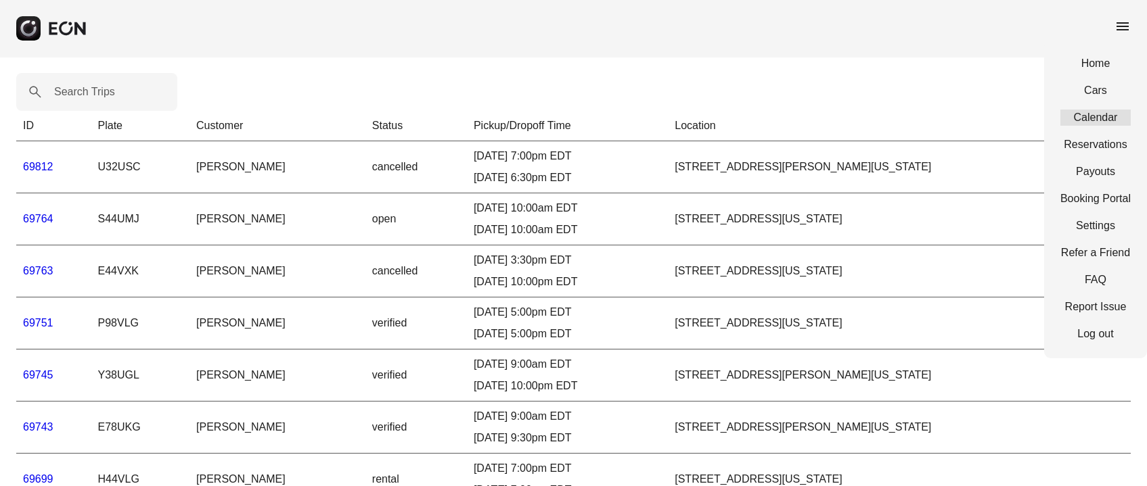
click at [1085, 119] on link "Calendar" at bounding box center [1095, 118] width 70 height 16
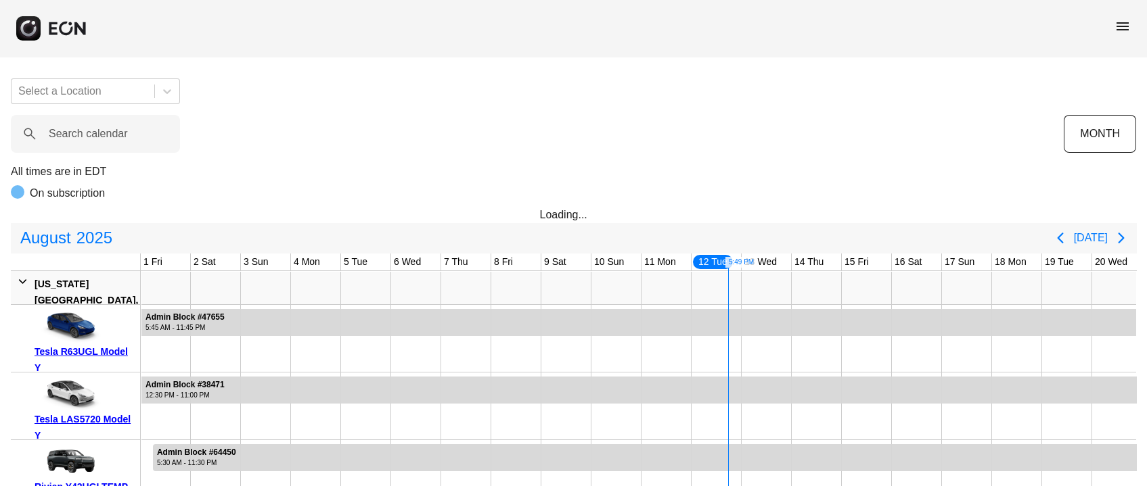
scroll to position [0, 551]
click at [55, 133] on label "Search calendar" at bounding box center [88, 134] width 79 height 16
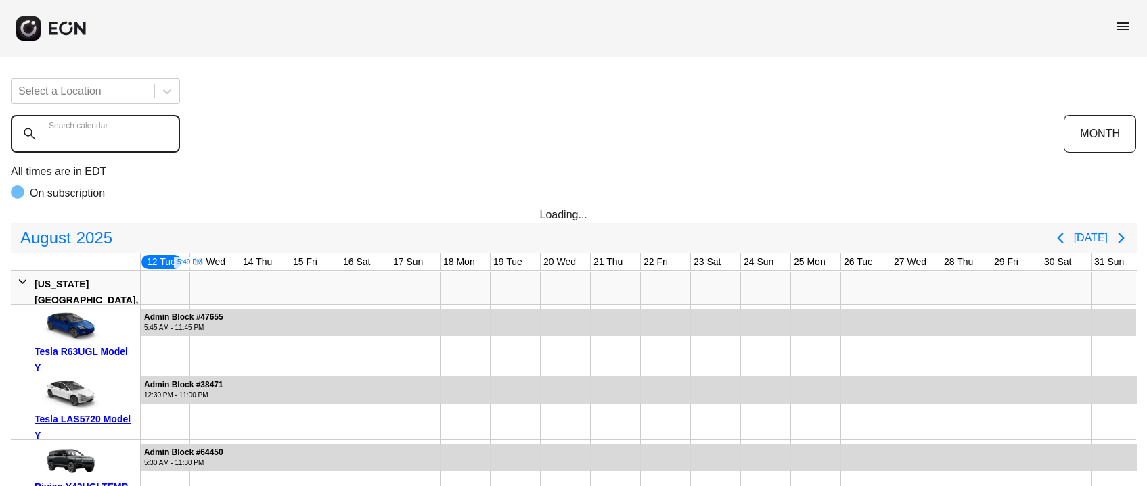
click at [55, 133] on calendar "Search calendar" at bounding box center [95, 134] width 169 height 38
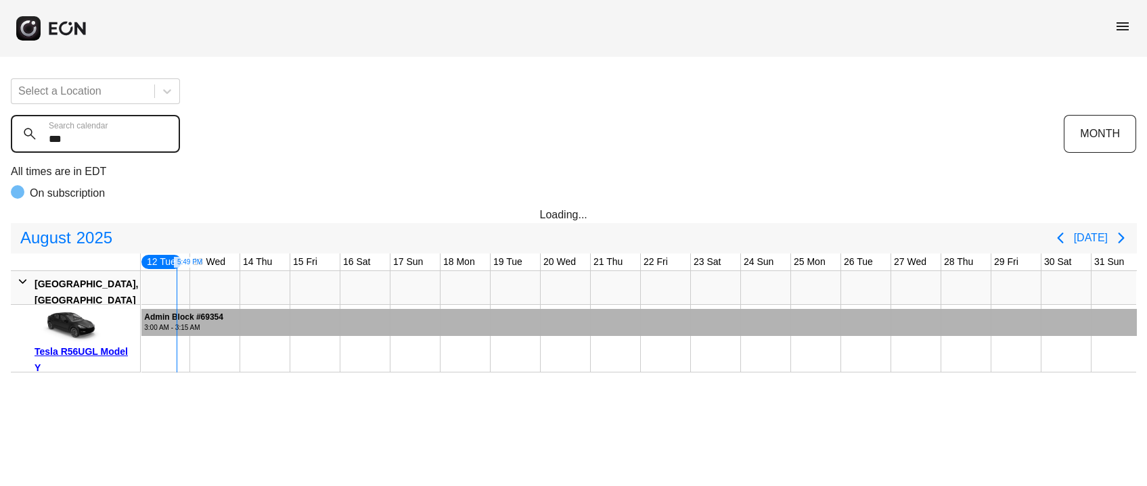
type calendar "***"
click at [273, 306] on div "Admin Block #69354 3:00 AM - 3:15 AM Admin Block #69354, Tesla R56UGL Model Y, …" at bounding box center [543, 320] width 1195 height 31
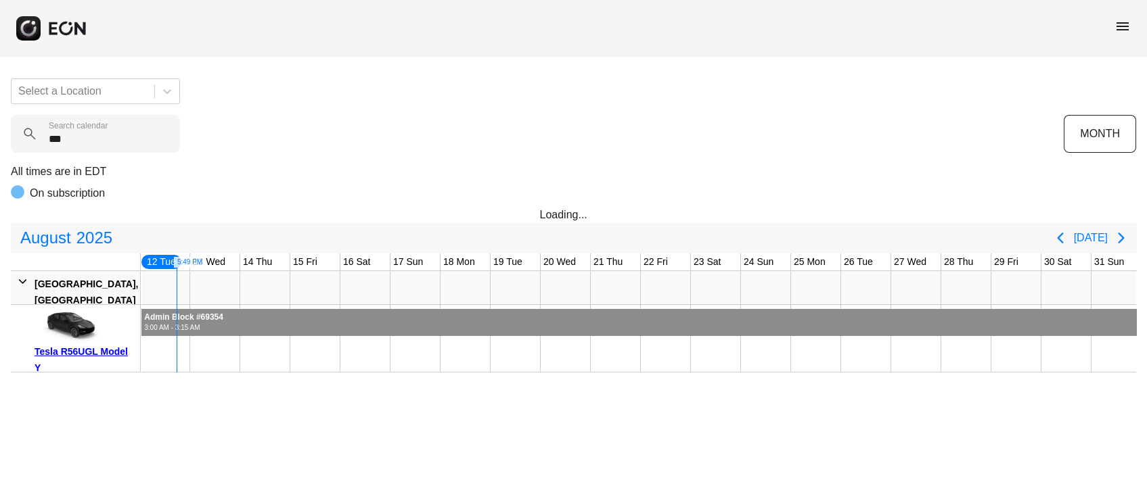
click at [273, 306] on div "Admin Block #69354 3:00 AM - 3:15 AM Admin Block #69354, Tesla R56UGL Model Y, …" at bounding box center [543, 320] width 1195 height 31
